Goal: Ask a question

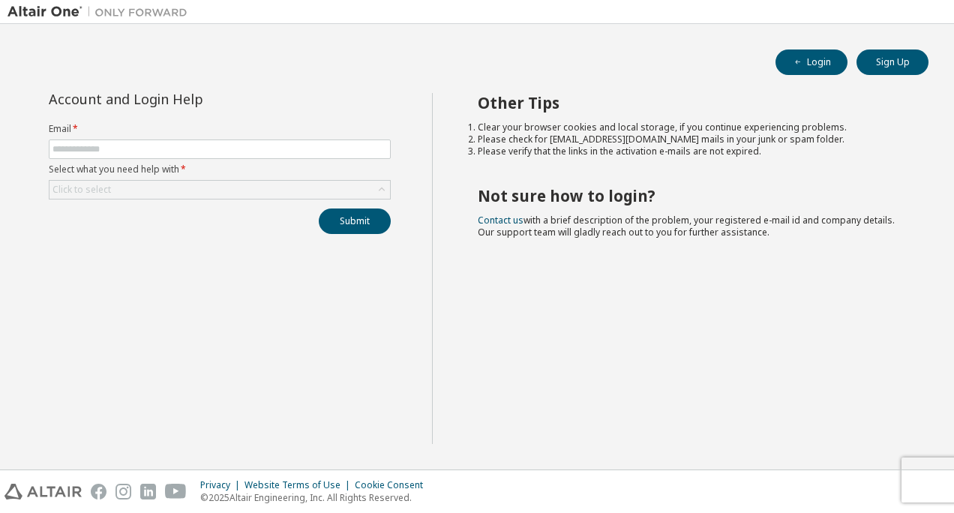
click at [314, 395] on div "Account and Login Help Email * Select what you need help with * Click to select…" at bounding box center [220, 268] width 425 height 351
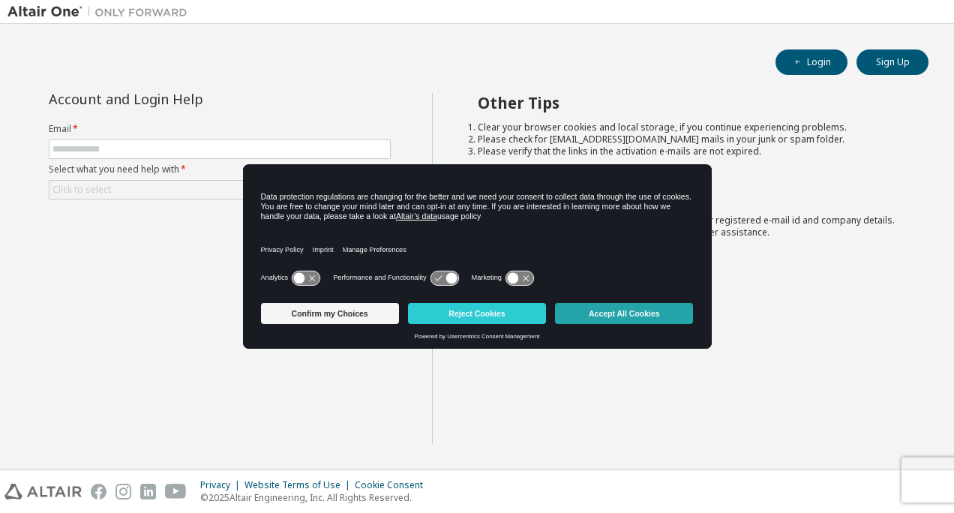
click at [587, 309] on button "Accept All Cookies" at bounding box center [624, 313] width 138 height 21
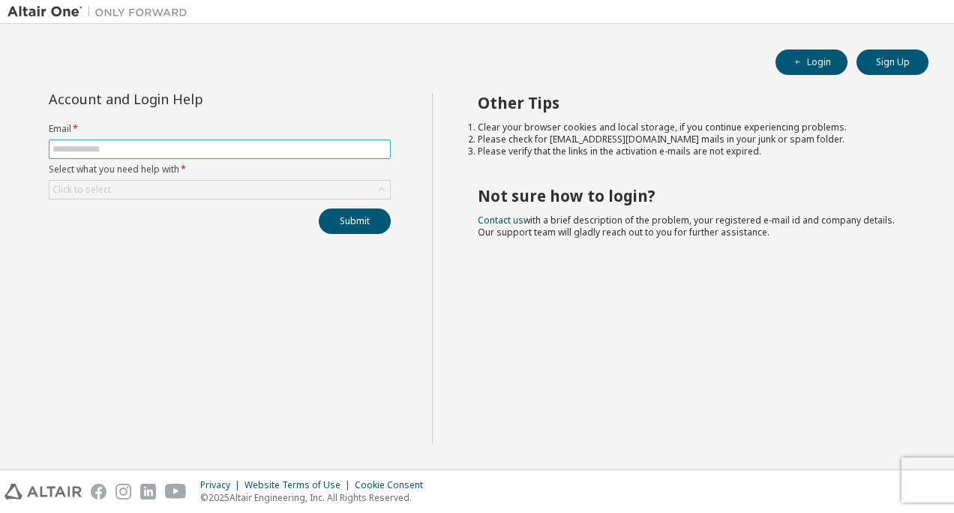
click at [244, 149] on input "text" at bounding box center [220, 149] width 335 height 12
type input "**********"
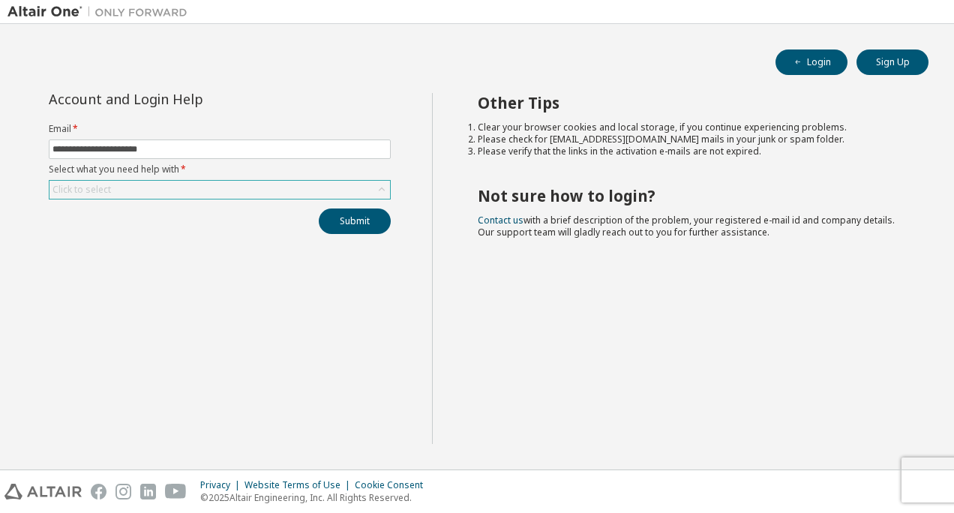
click at [179, 194] on div "Click to select" at bounding box center [220, 190] width 341 height 18
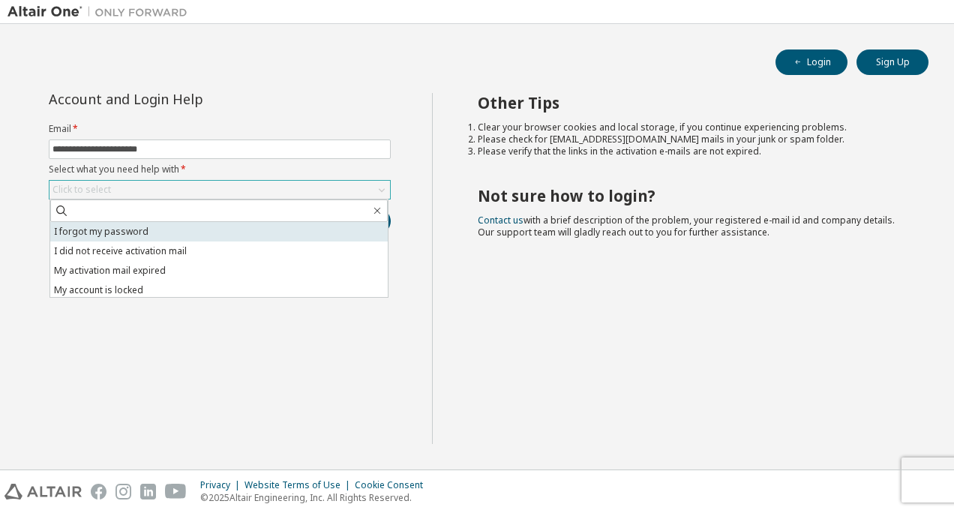
click at [173, 229] on li "I forgot my password" at bounding box center [219, 232] width 338 height 20
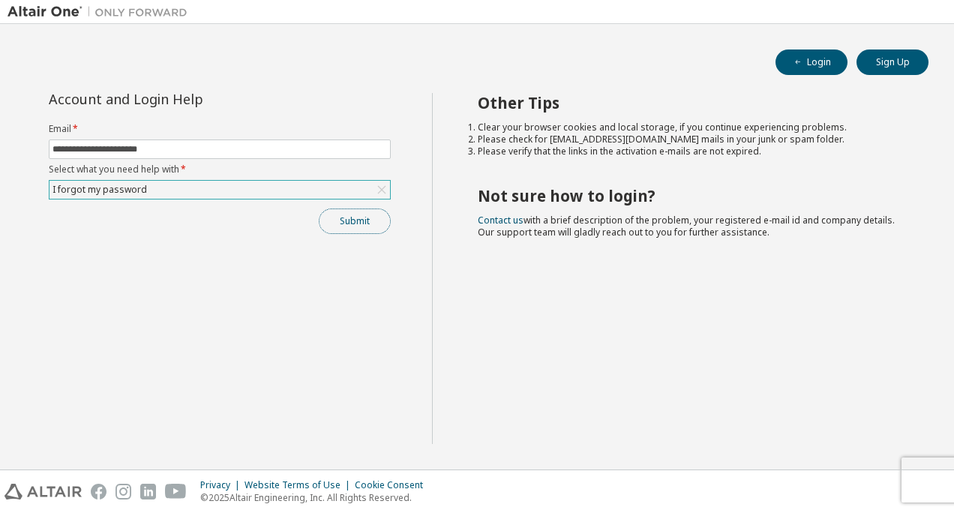
click at [337, 226] on button "Submit" at bounding box center [355, 222] width 72 height 26
